Goal: Information Seeking & Learning: Learn about a topic

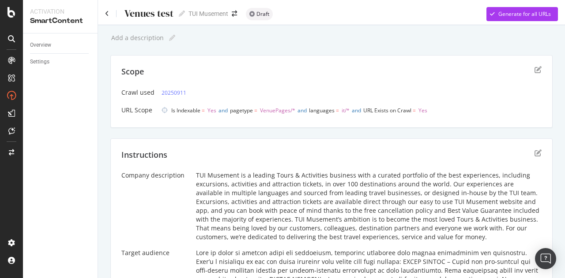
scroll to position [221, 0]
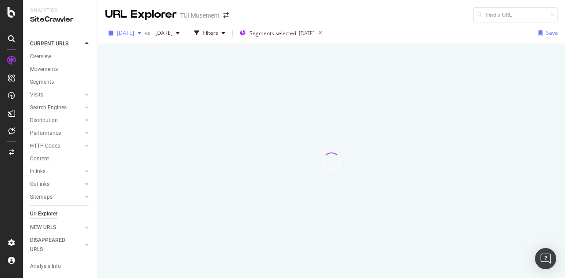
click at [134, 35] on span "2025 Sep. 15th" at bounding box center [125, 32] width 17 height 7
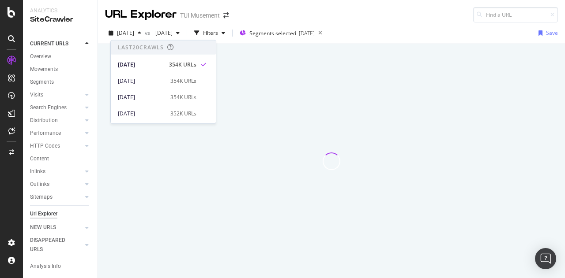
click at [292, 15] on div "URL Explorer TUI Musement" at bounding box center [331, 11] width 467 height 22
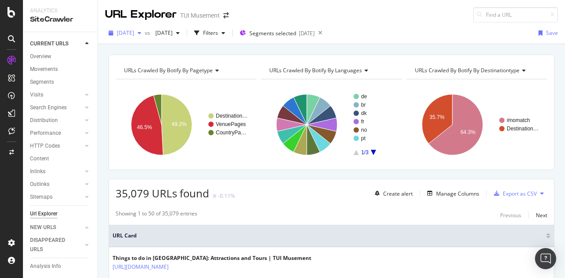
click at [128, 36] on span "2025 Sep. 15th" at bounding box center [125, 32] width 17 height 7
click at [404, 20] on div "URL Explorer TUI Musement" at bounding box center [331, 11] width 467 height 22
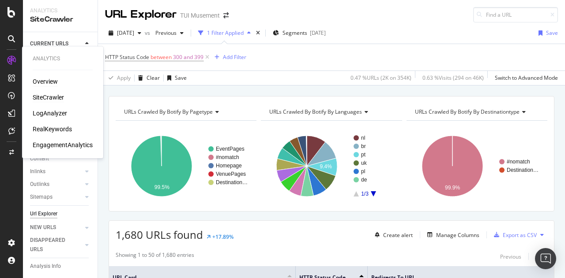
click at [45, 79] on div "Overview" at bounding box center [45, 81] width 25 height 9
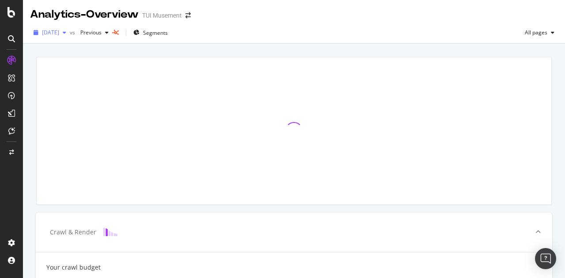
click at [59, 32] on span "[DATE]" at bounding box center [50, 32] width 17 height 7
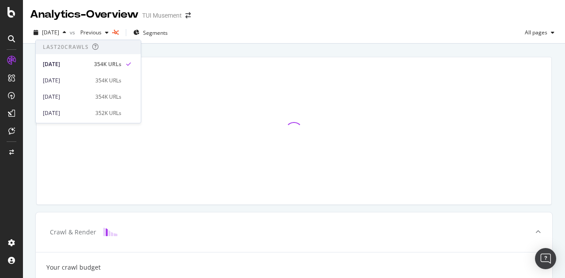
click at [308, 25] on div "2025 Sep. 15th vs Previous Segments All pages" at bounding box center [294, 33] width 542 height 22
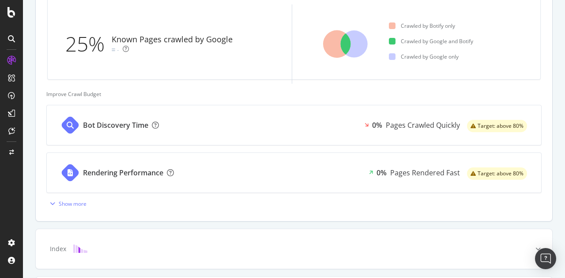
scroll to position [405, 0]
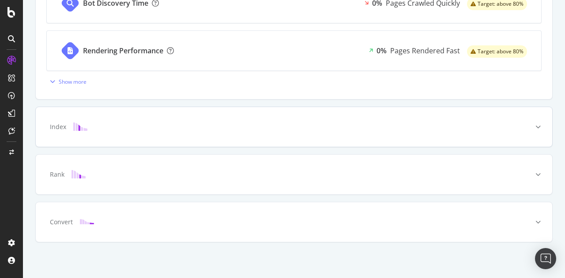
click at [308, 127] on div "Index" at bounding box center [279, 127] width 481 height 9
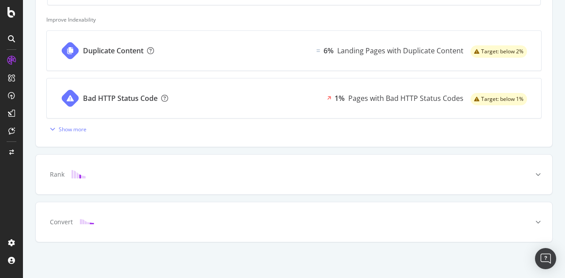
scroll to position [403, 0]
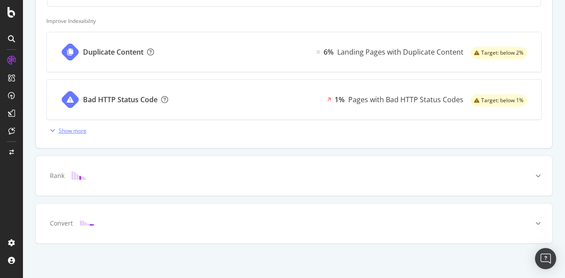
click at [75, 130] on div "Show more" at bounding box center [73, 130] width 28 height 7
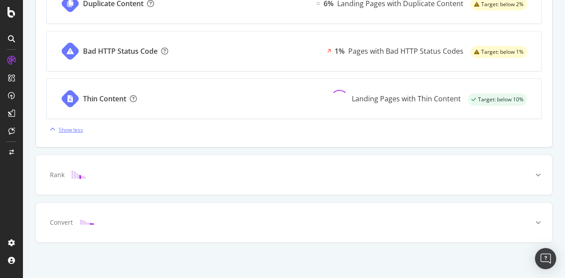
scroll to position [450, 0]
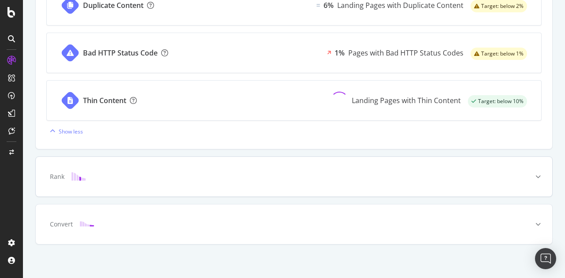
click at [333, 175] on div "Rank" at bounding box center [279, 176] width 481 height 9
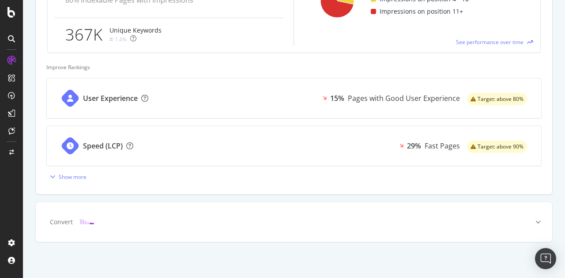
scroll to position [447, 0]
click at [524, 217] on div at bounding box center [538, 222] width 28 height 40
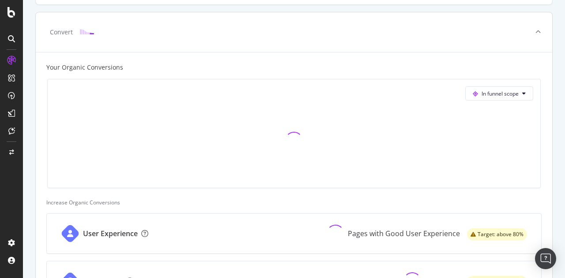
scroll to position [431, 0]
